Goal: Task Accomplishment & Management: Manage account settings

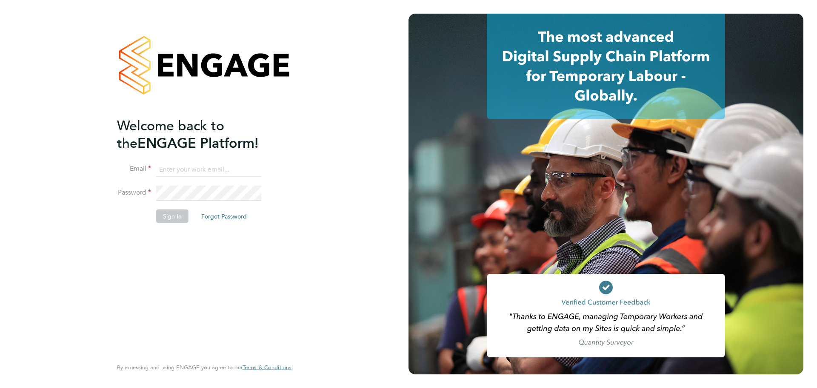
type input "samuel.clacker@uk.g4s.com"
click at [170, 220] on button "Sign In" at bounding box center [172, 216] width 32 height 14
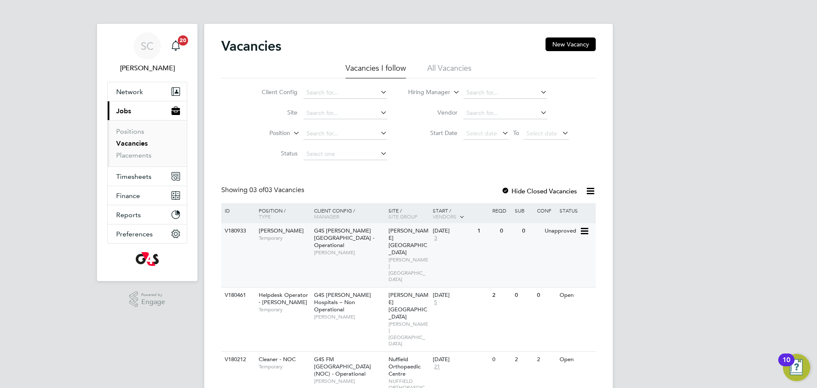
click at [292, 232] on span "Porter - Churchill" at bounding box center [281, 230] width 45 height 7
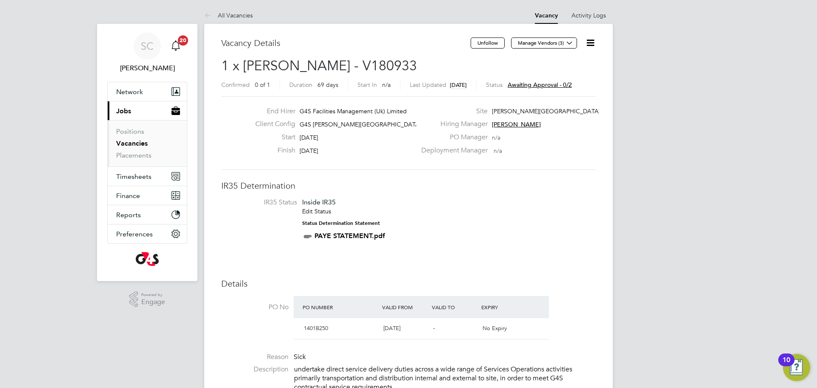
click at [549, 83] on span "Awaiting approval - 0/2" at bounding box center [540, 85] width 64 height 8
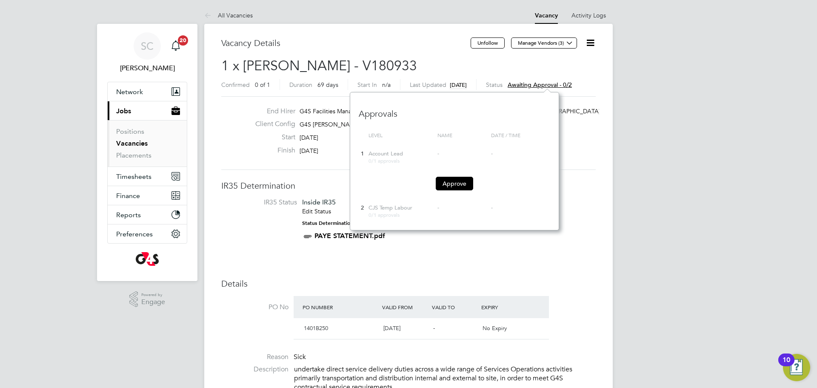
scroll to position [138, 209]
click at [455, 182] on button "Approve" at bounding box center [454, 184] width 37 height 14
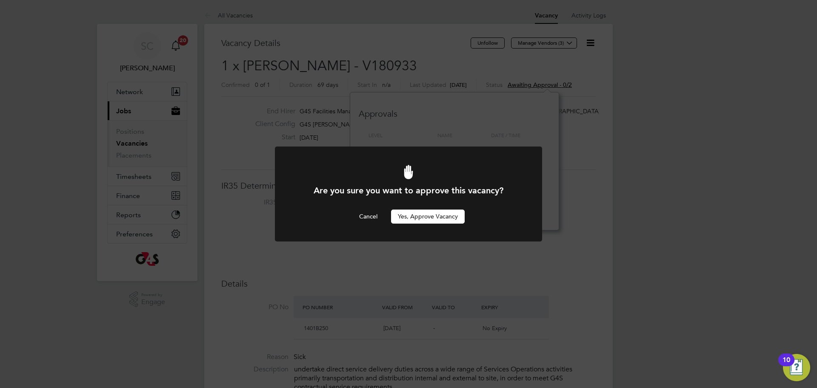
click at [422, 216] on button "Yes, Approve Vacancy" at bounding box center [428, 216] width 74 height 14
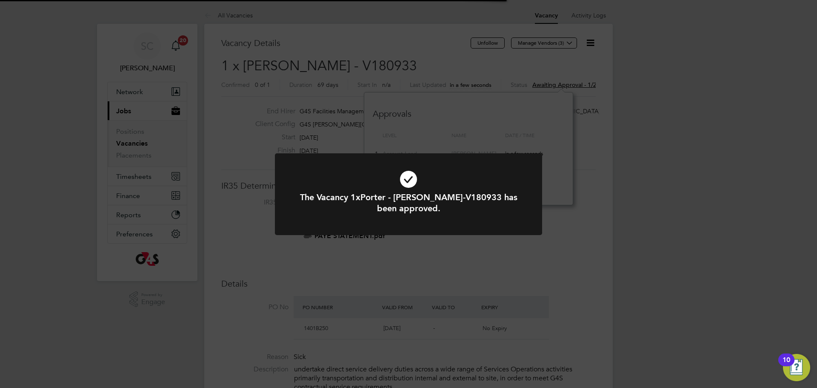
scroll to position [4, 4]
click at [289, 241] on div "The Vacancy 1xPorter - Churchill-V180933 has been approved. Cancel Okay" at bounding box center [408, 199] width 267 height 92
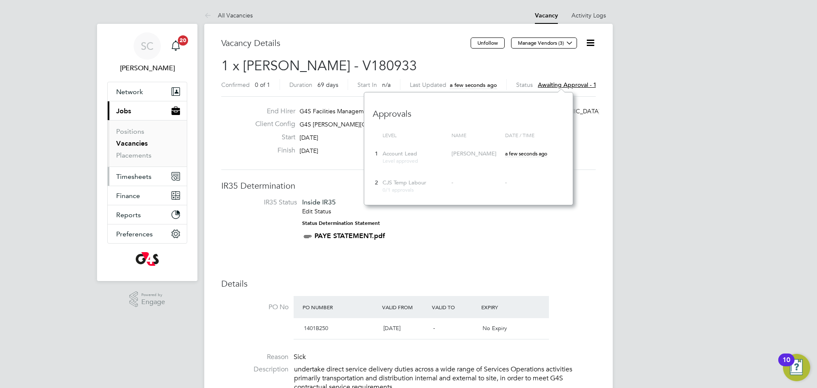
click at [125, 180] on button "Timesheets" at bounding box center [147, 176] width 79 height 19
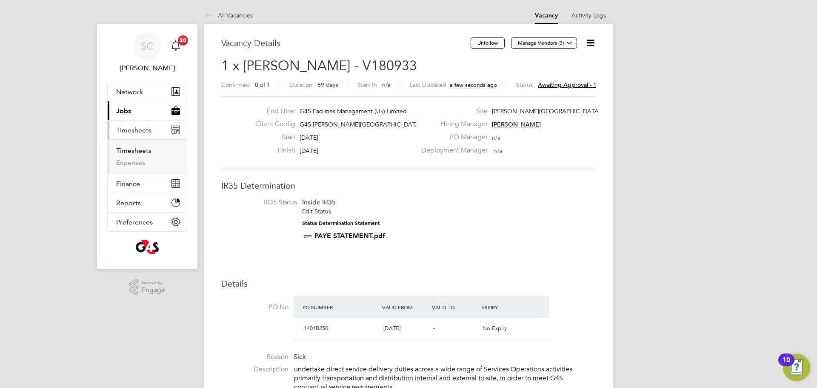
click at [141, 152] on link "Timesheets" at bounding box center [133, 150] width 35 height 8
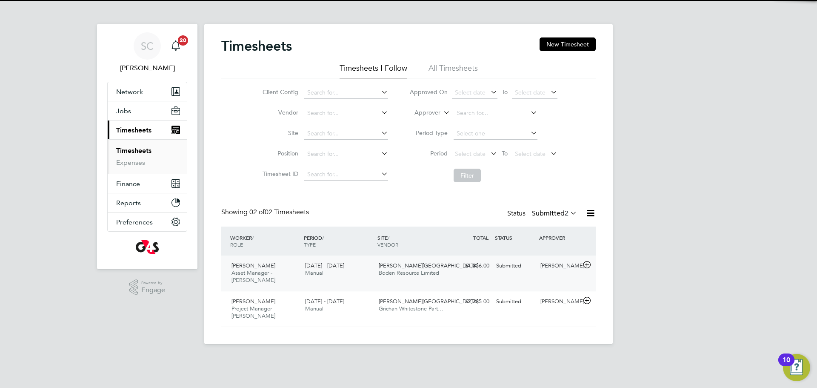
click at [360, 269] on div "22 - 28 Sep 2025 Manual" at bounding box center [339, 269] width 74 height 21
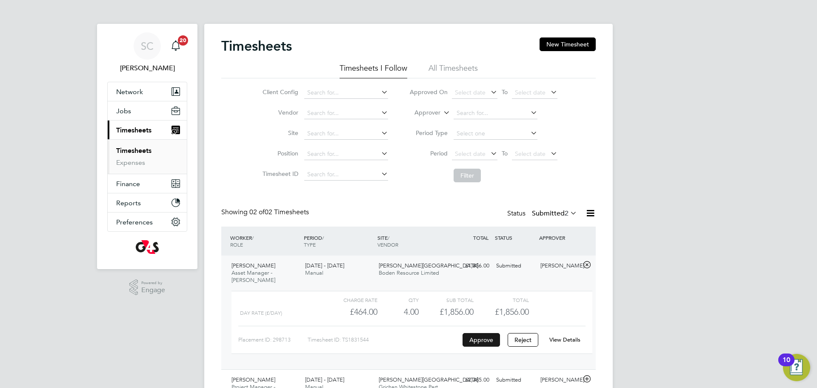
click at [481, 338] on button "Approve" at bounding box center [481, 340] width 37 height 14
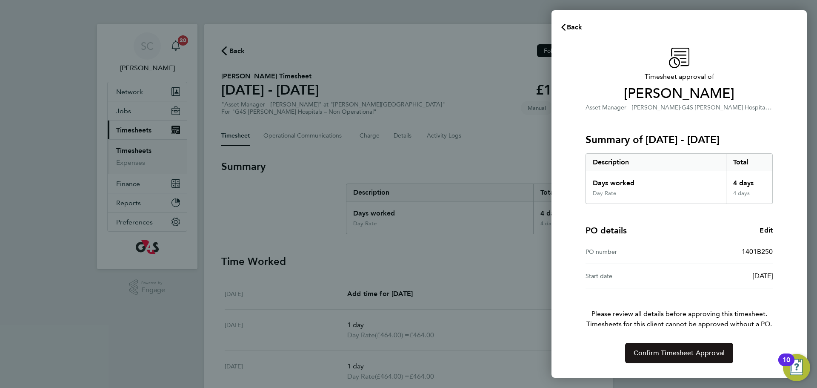
click at [638, 349] on span "Confirm Timesheet Approval" at bounding box center [679, 353] width 91 height 9
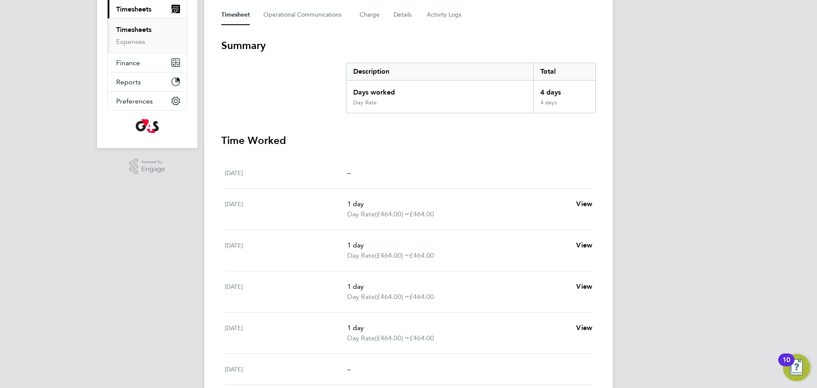
scroll to position [121, 0]
click at [141, 27] on link "Timesheets" at bounding box center [133, 29] width 35 height 8
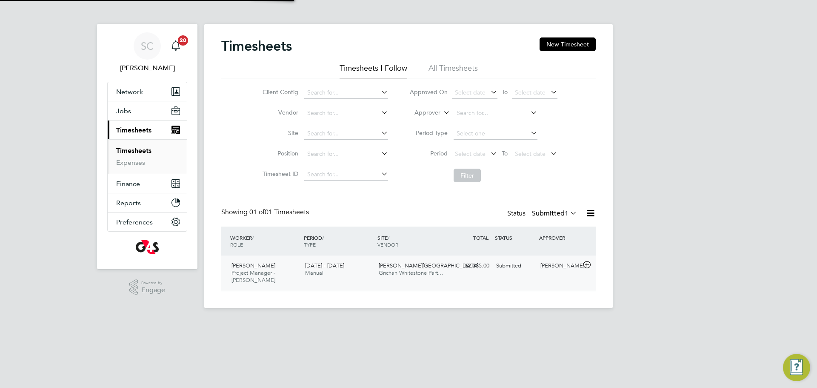
scroll to position [22, 74]
click at [478, 283] on div "Richard Cotterill Project Manager - Churchill 22 - 28 Sep 2025 22 - 28 Sep 2025…" at bounding box center [408, 272] width 375 height 35
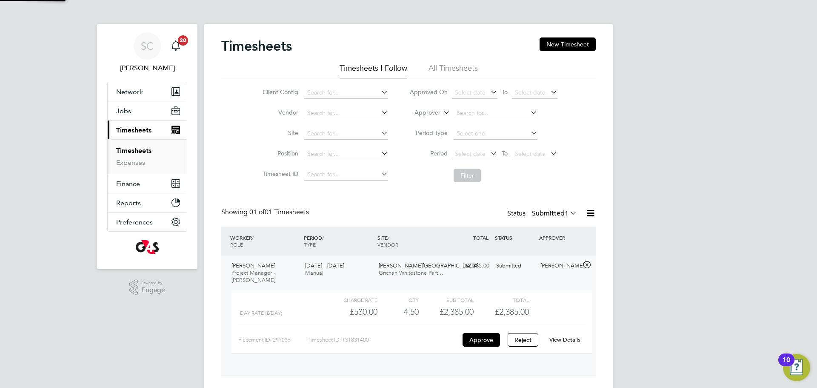
scroll to position [14, 83]
click at [481, 339] on button "Approve" at bounding box center [481, 340] width 37 height 14
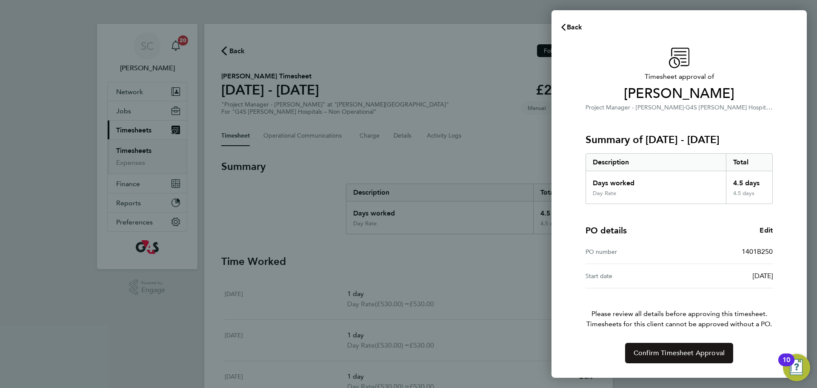
click at [644, 355] on span "Confirm Timesheet Approval" at bounding box center [679, 353] width 91 height 9
